Goal: Check status

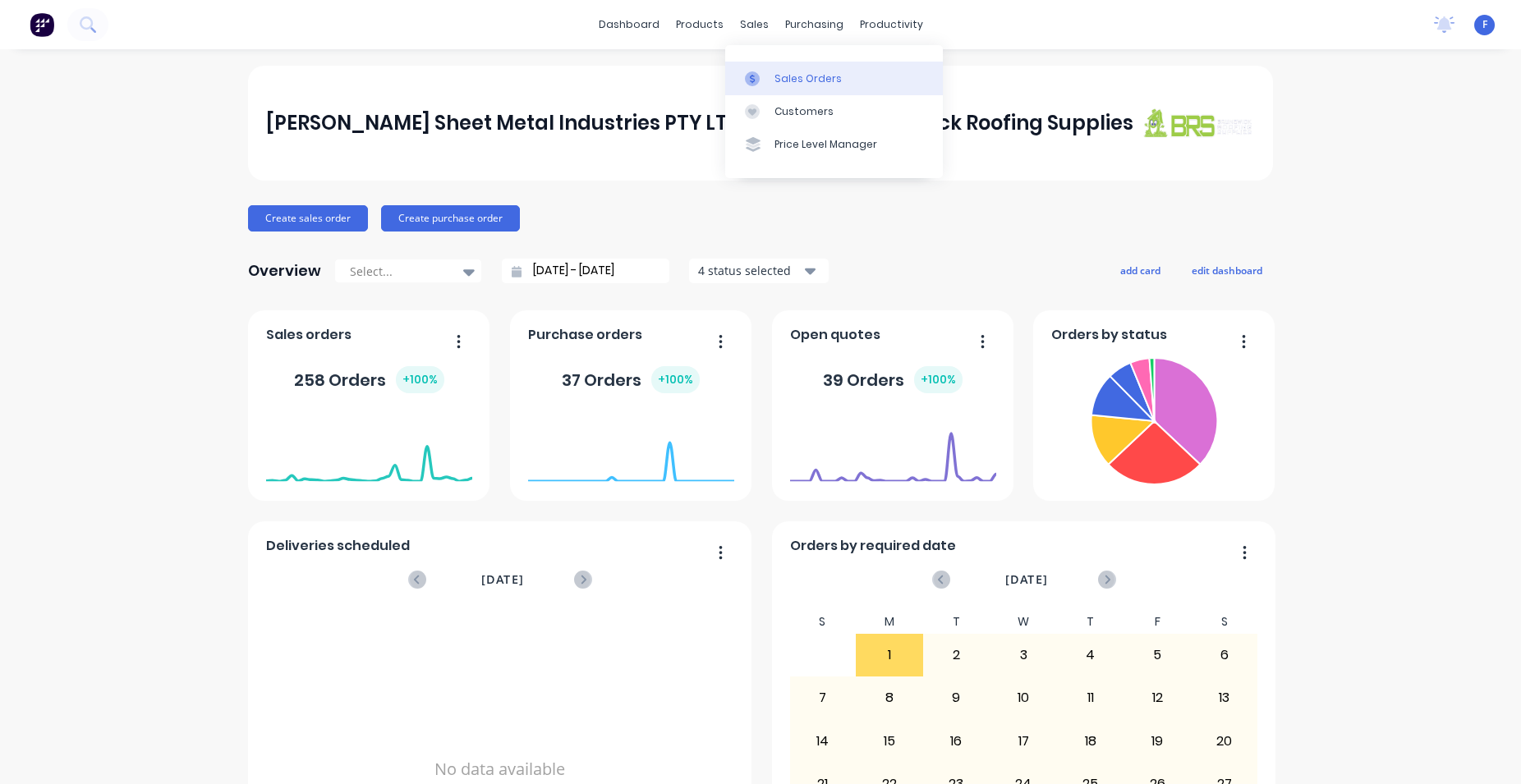
click at [787, 71] on link "Sales Orders" at bounding box center [834, 78] width 218 height 33
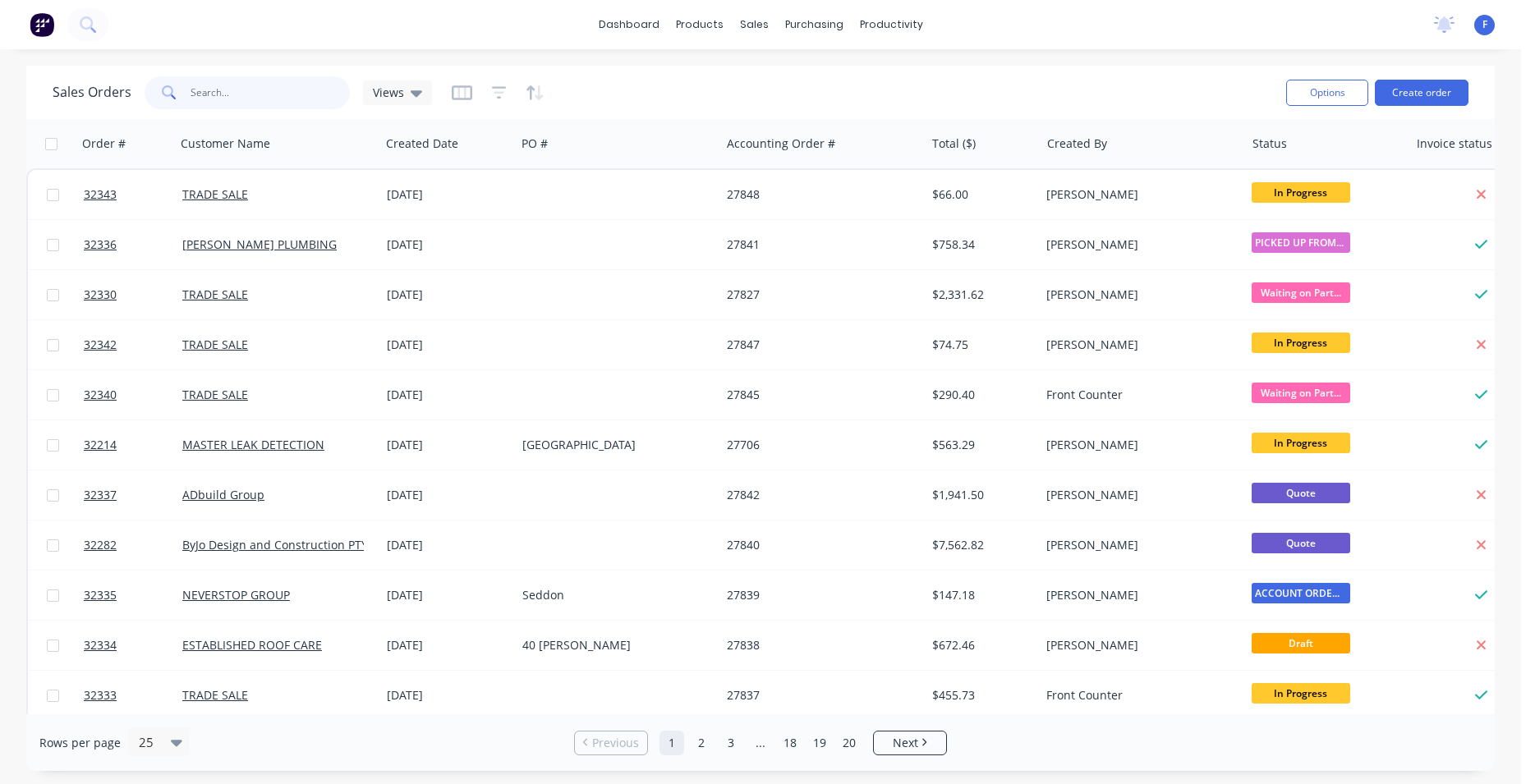
click at [271, 88] on input "text" at bounding box center [271, 92] width 160 height 33
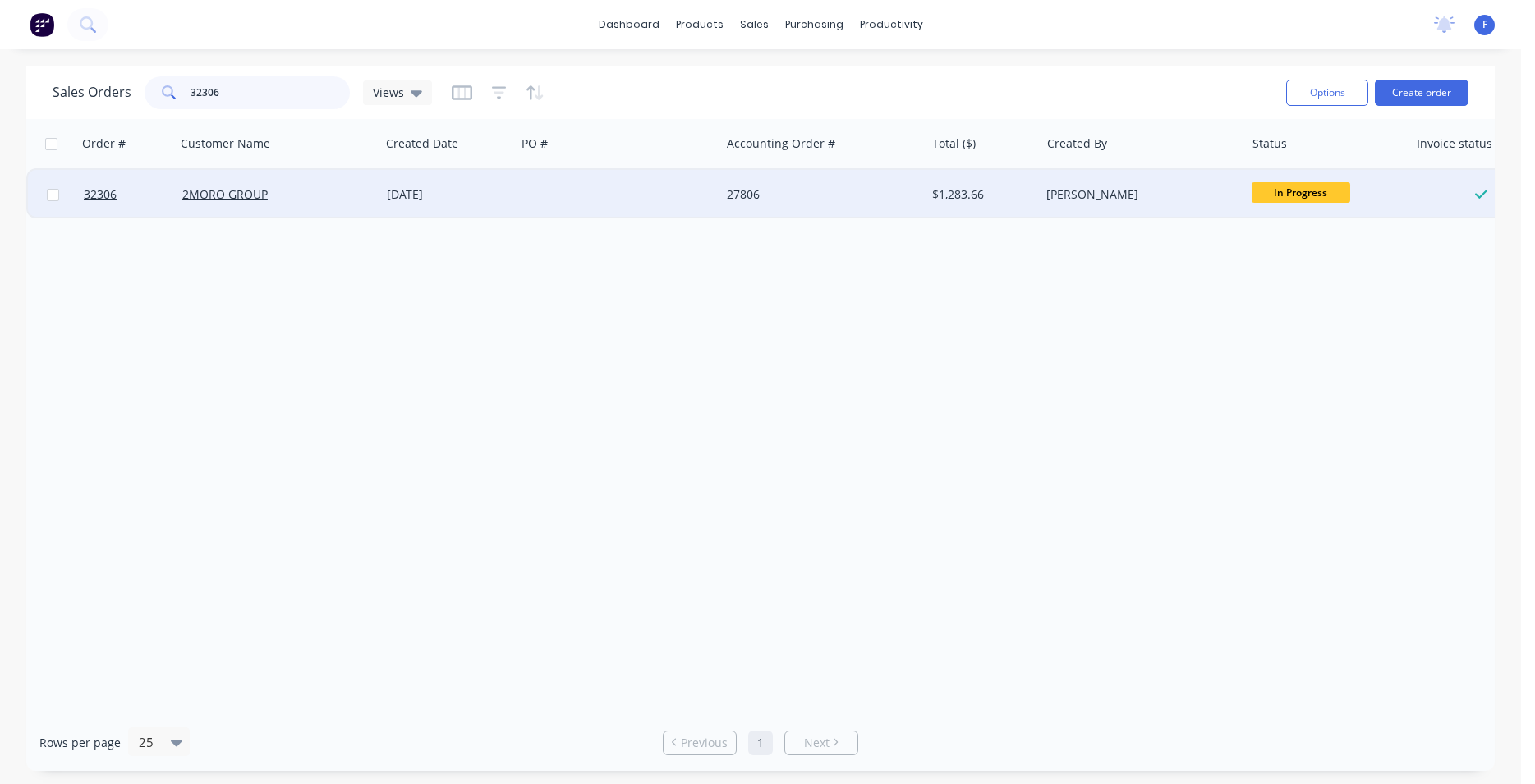
type input "32306"
click at [372, 182] on div "2MORO GROUP" at bounding box center [278, 195] width 204 height 49
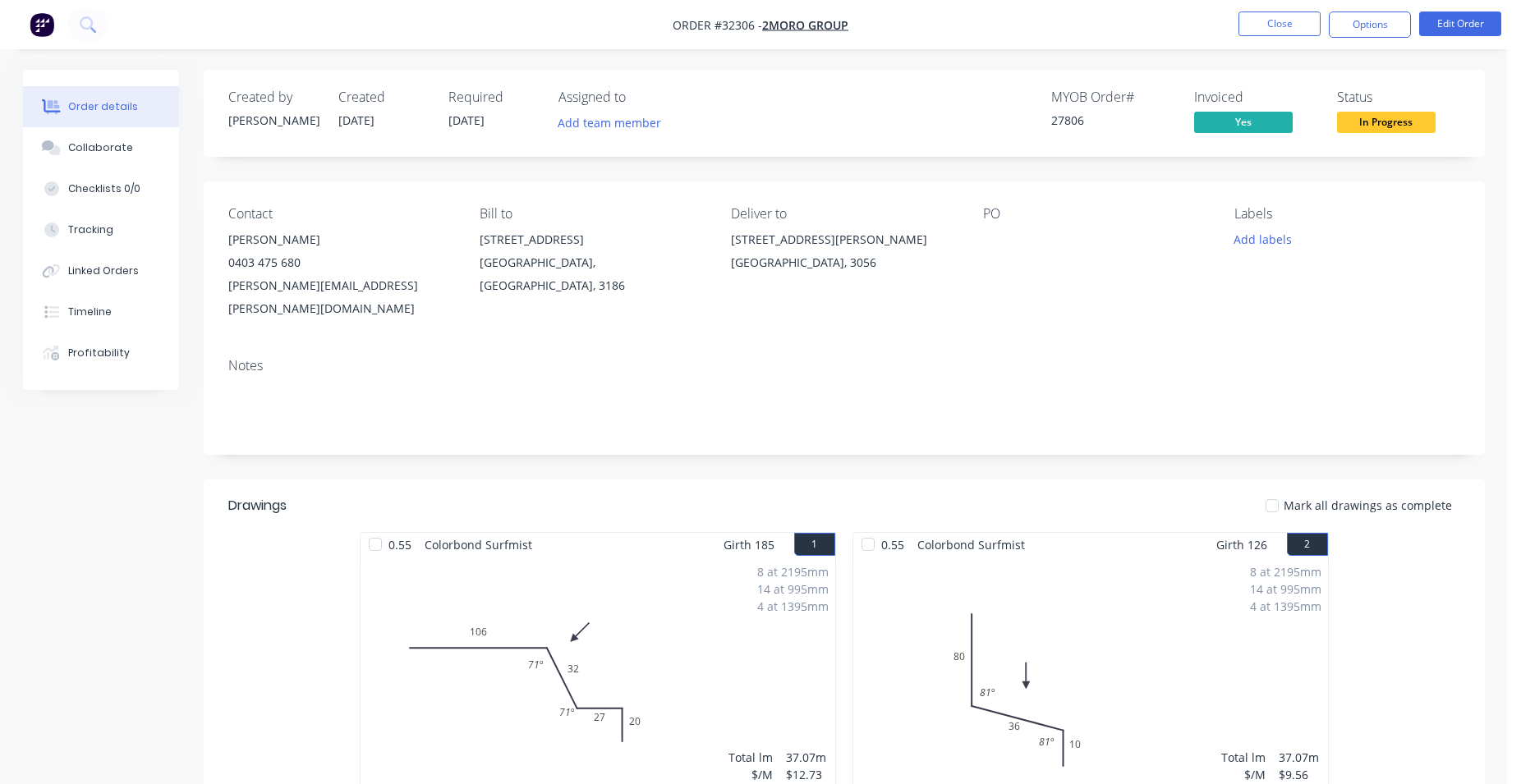
click at [1404, 129] on span "In Progress" at bounding box center [1386, 122] width 99 height 20
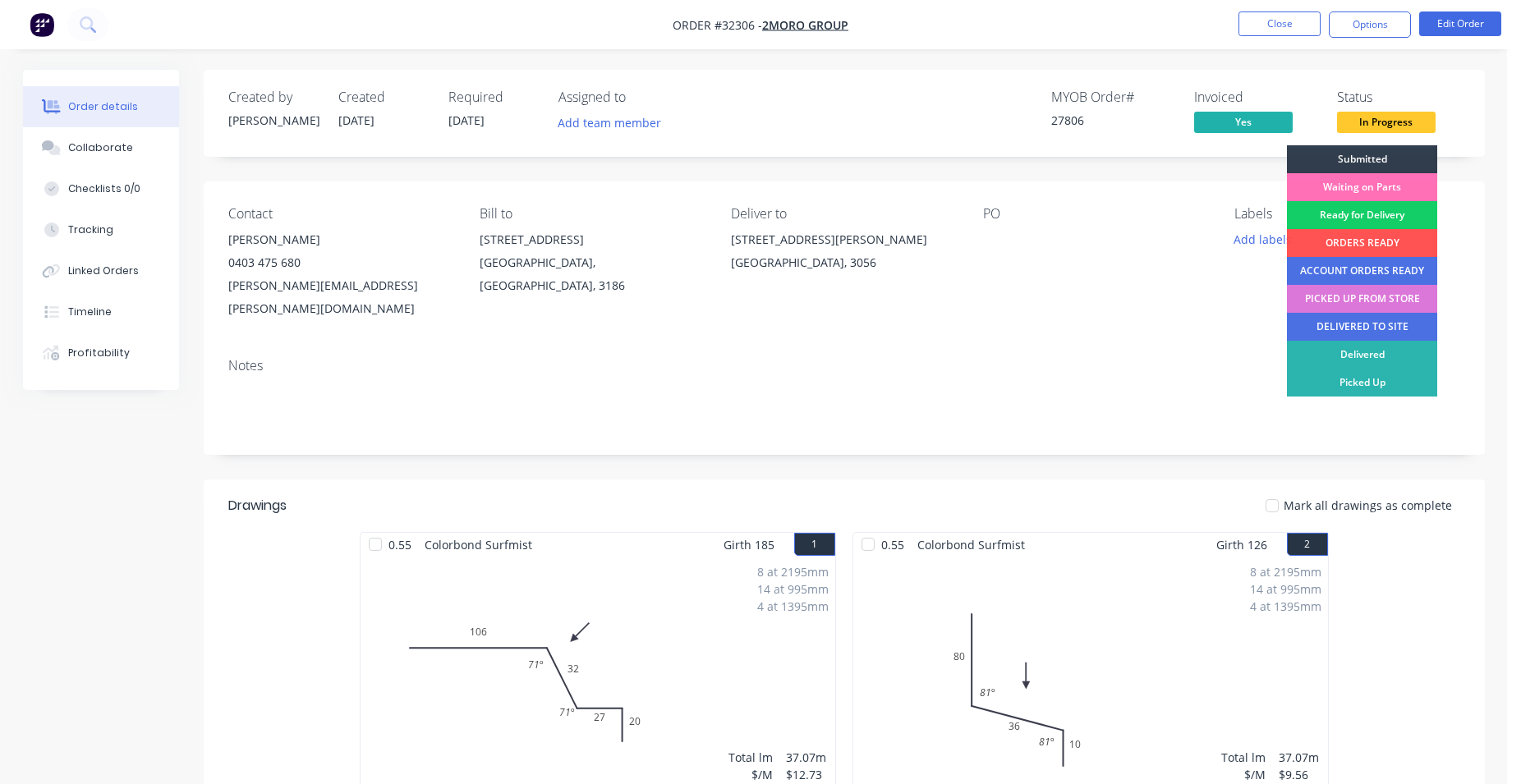
click at [1390, 216] on div "Ready for Delivery" at bounding box center [1361, 215] width 151 height 28
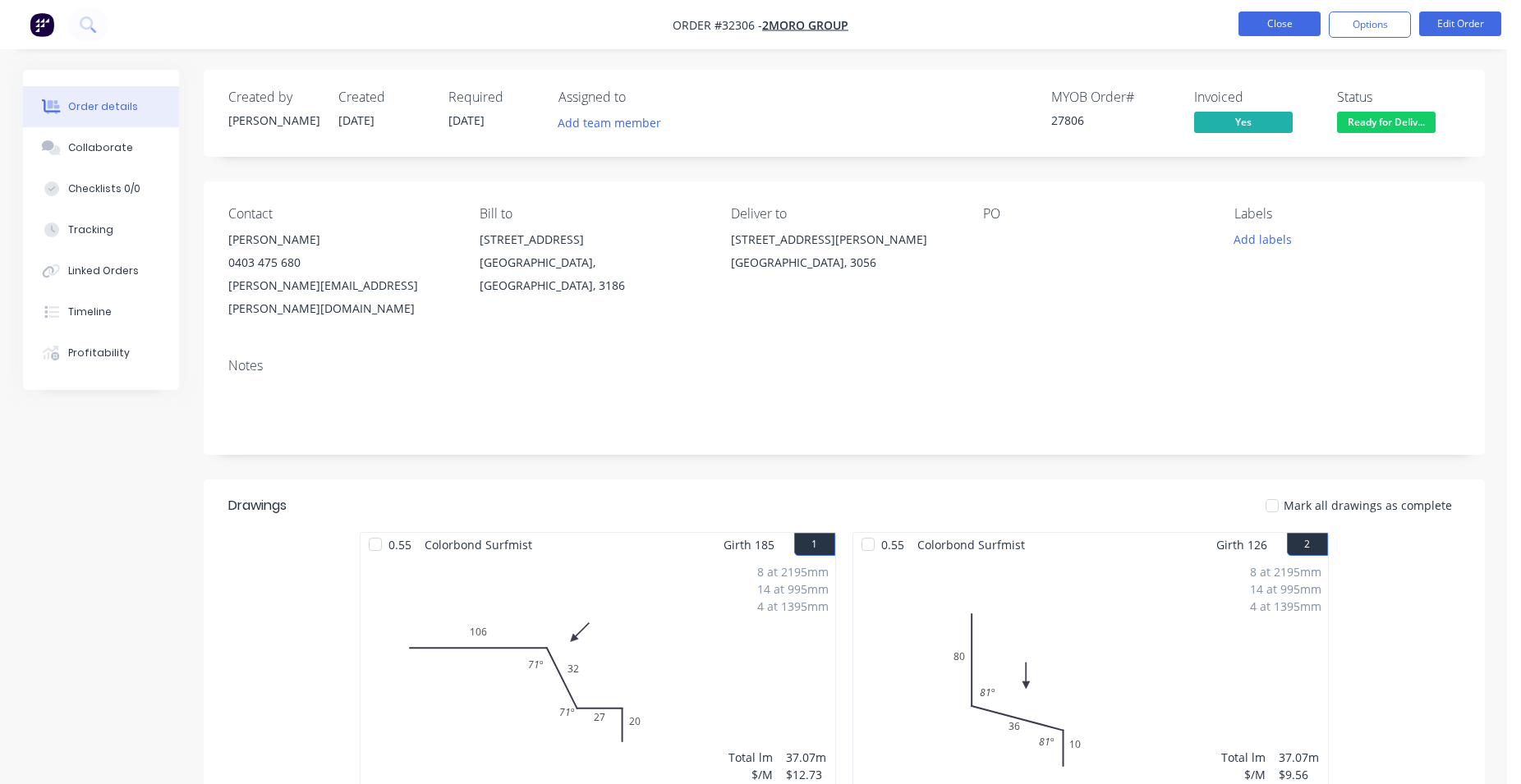
click at [1267, 21] on button "Close" at bounding box center [1279, 24] width 82 height 25
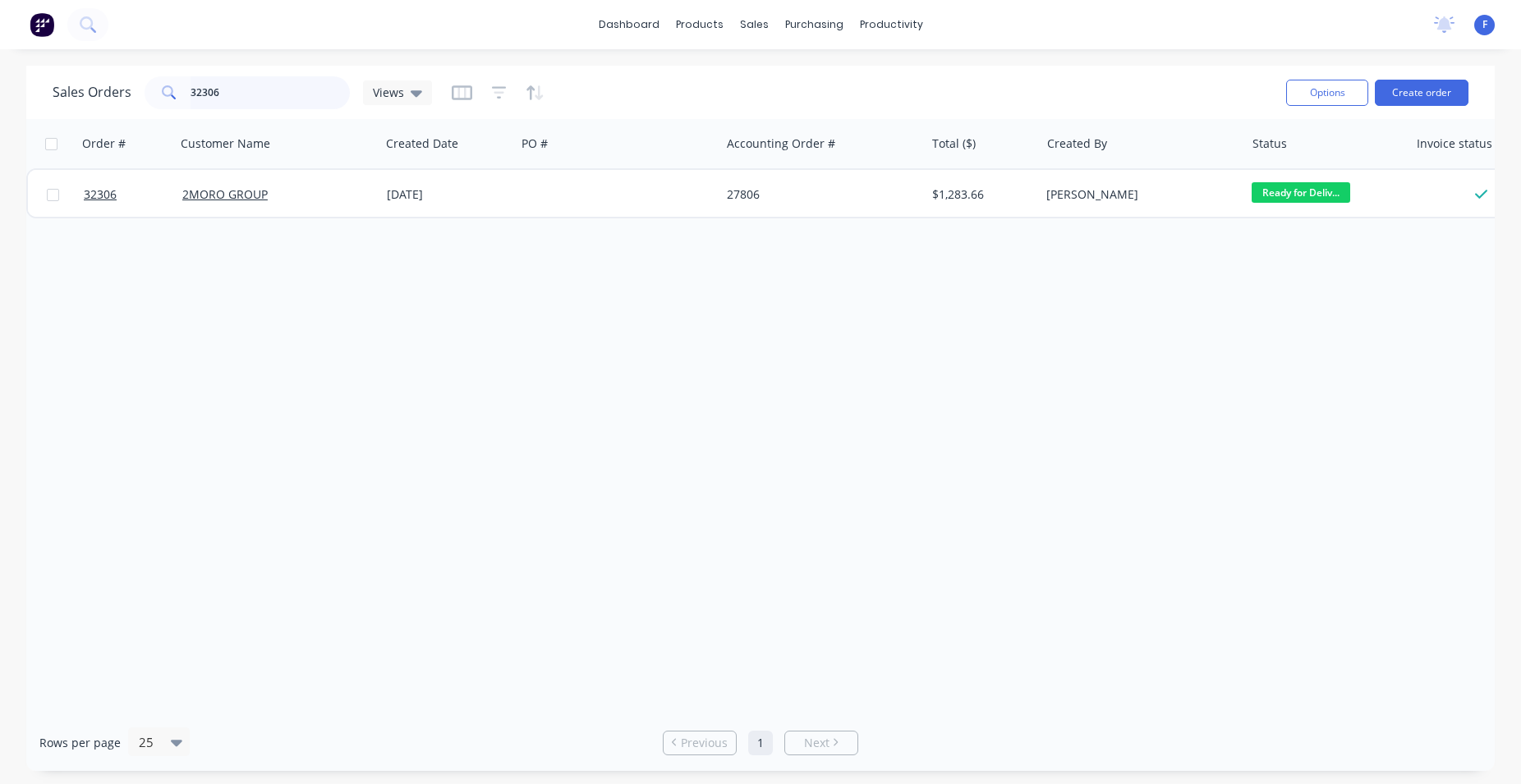
click at [226, 88] on input "32306" at bounding box center [271, 92] width 160 height 33
type input "3"
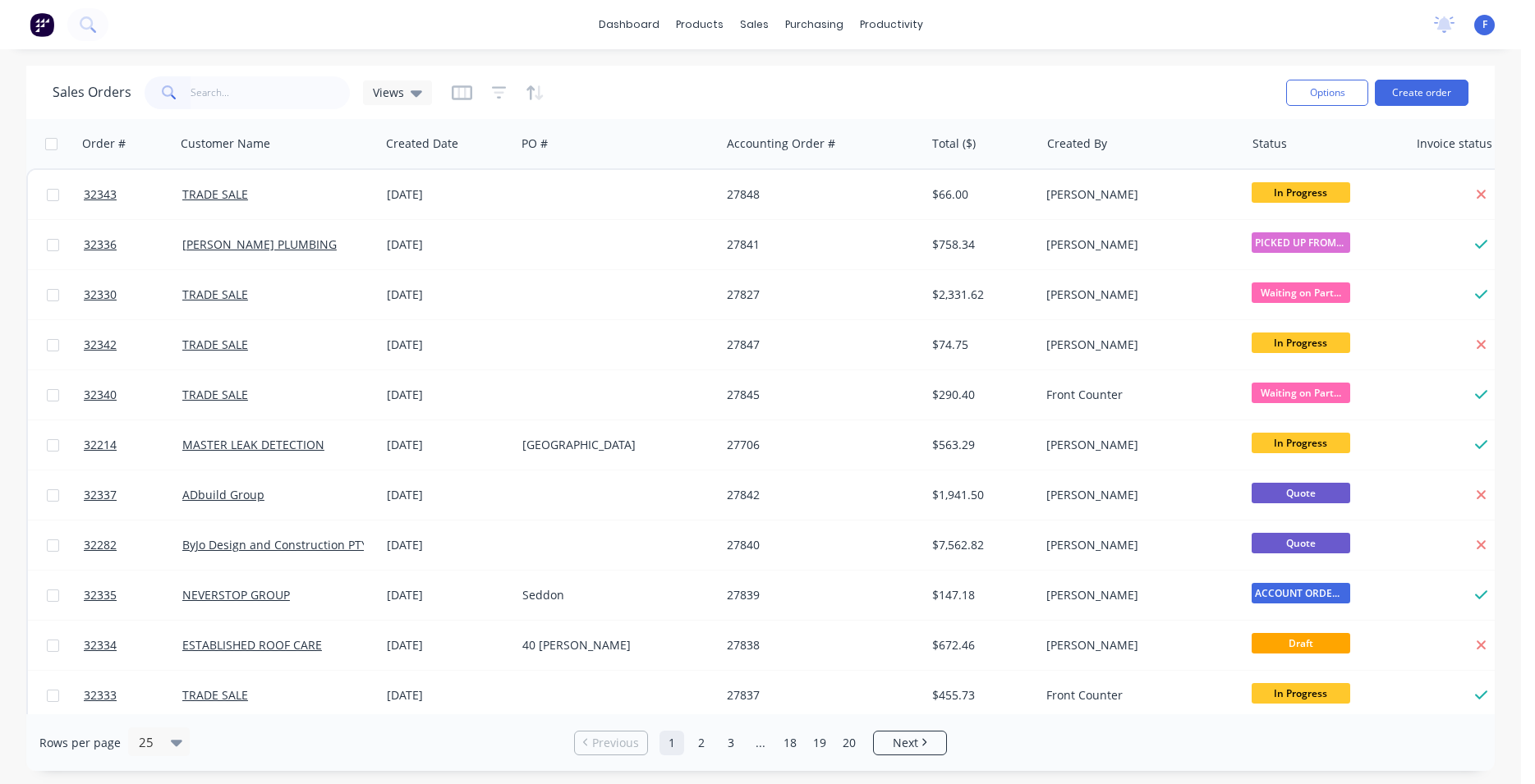
click at [43, 28] on img at bounding box center [42, 25] width 25 height 25
